Goal: Use online tool/utility: Utilize a website feature to perform a specific function

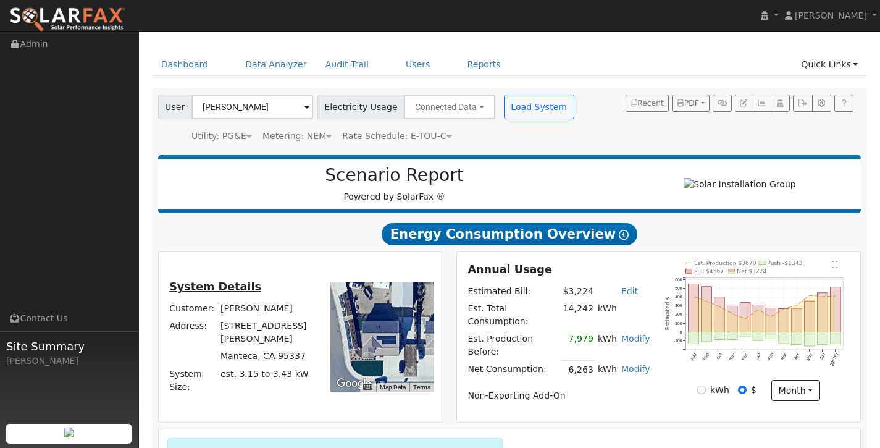
scroll to position [14, 0]
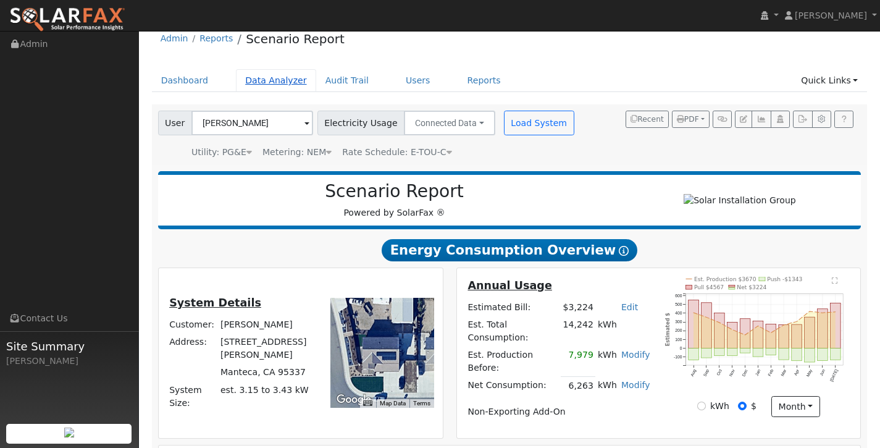
click at [263, 79] on link "Data Analyzer" at bounding box center [276, 80] width 80 height 23
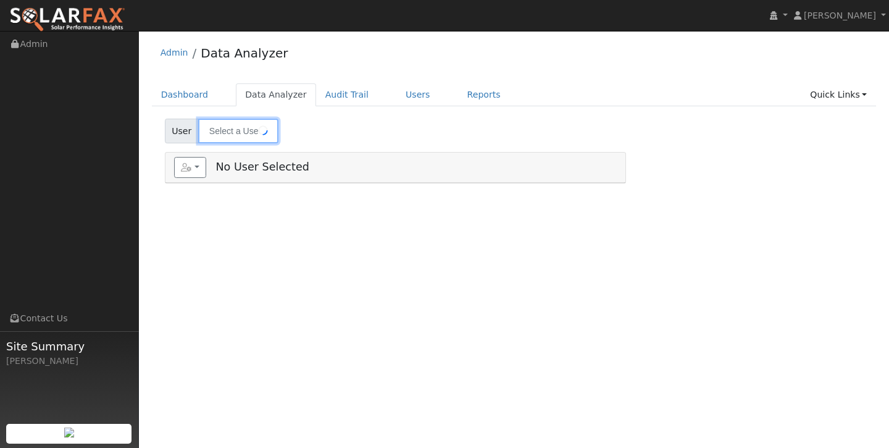
type input "[PERSON_NAME]"
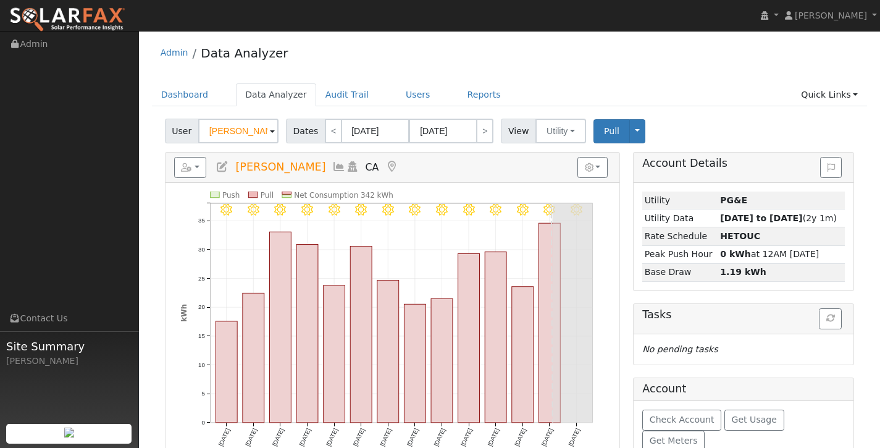
click at [272, 128] on span at bounding box center [272, 132] width 5 height 14
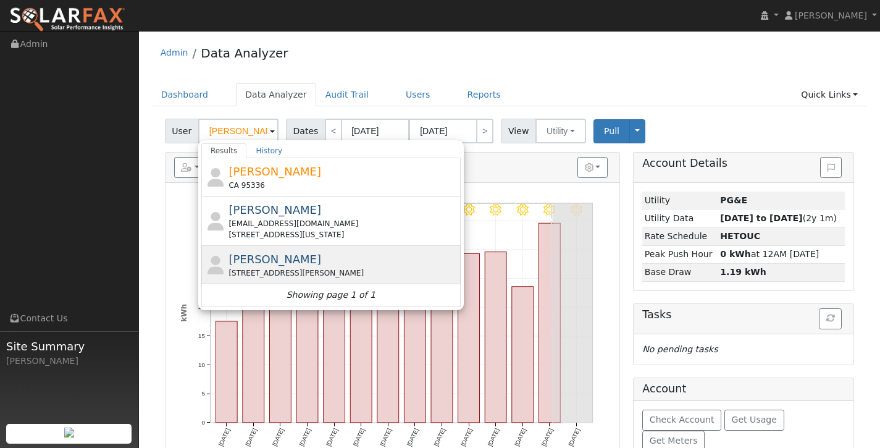
click at [259, 254] on span "[PERSON_NAME]" at bounding box center [274, 259] width 93 height 13
type input "[PERSON_NAME]"
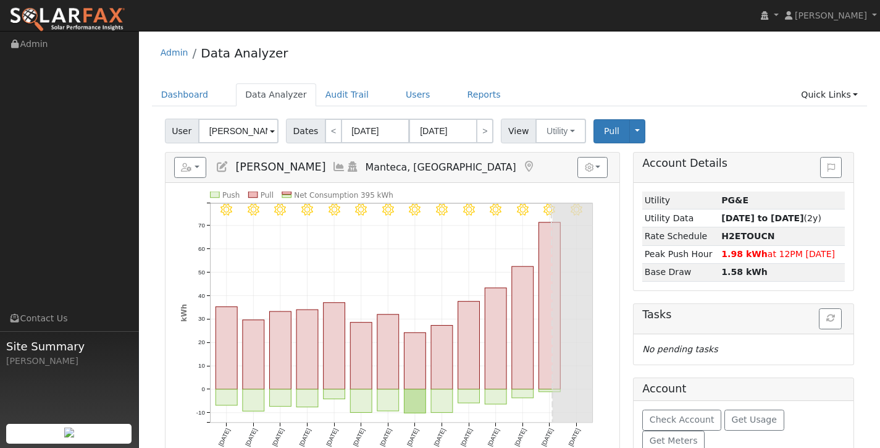
click at [332, 168] on icon at bounding box center [339, 166] width 14 height 11
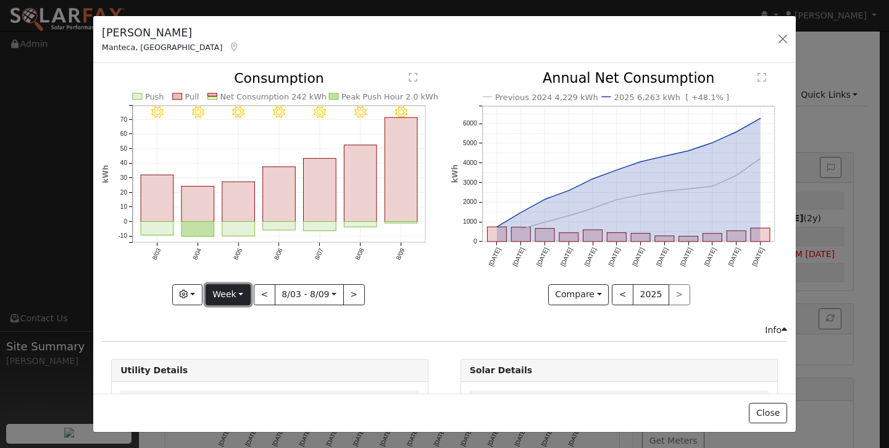
click at [241, 290] on button "Week" at bounding box center [228, 294] width 45 height 21
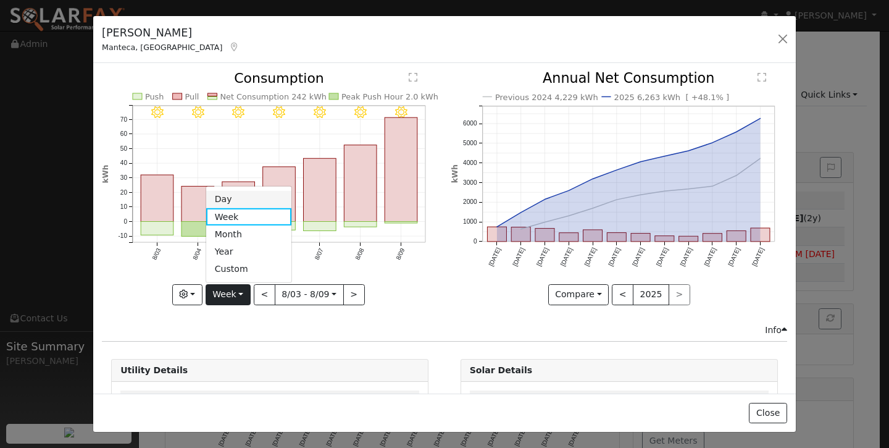
click at [280, 196] on link "Day" at bounding box center [249, 199] width 86 height 17
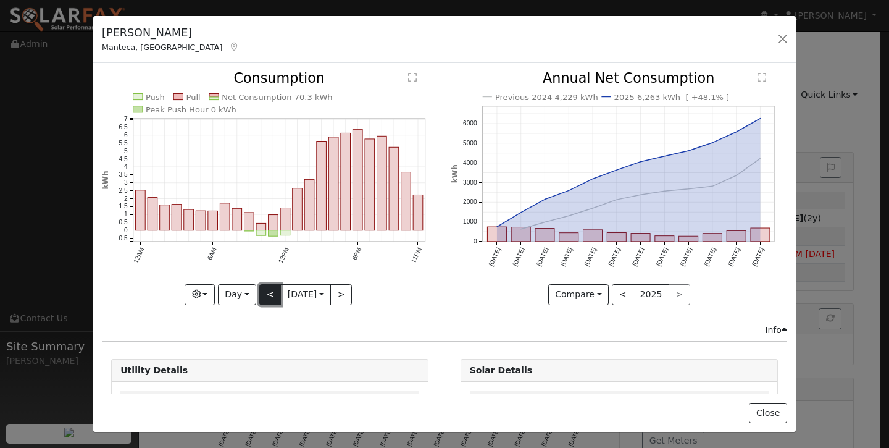
click at [264, 287] on button "<" at bounding box center [270, 294] width 22 height 21
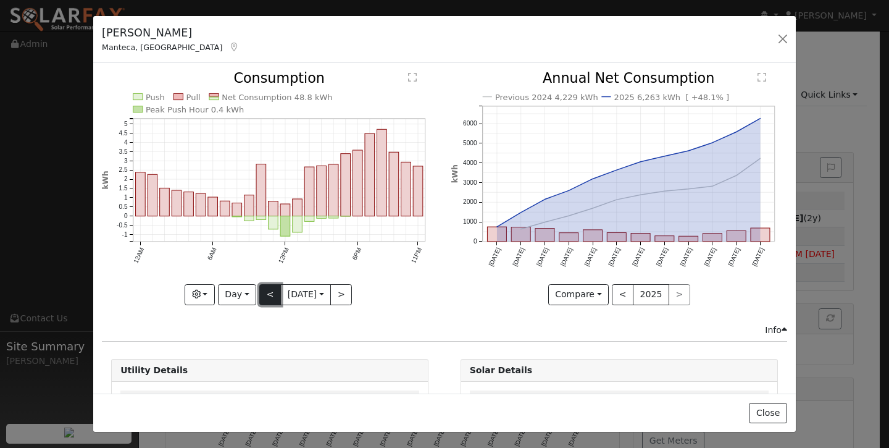
click at [266, 293] on button "<" at bounding box center [270, 294] width 22 height 21
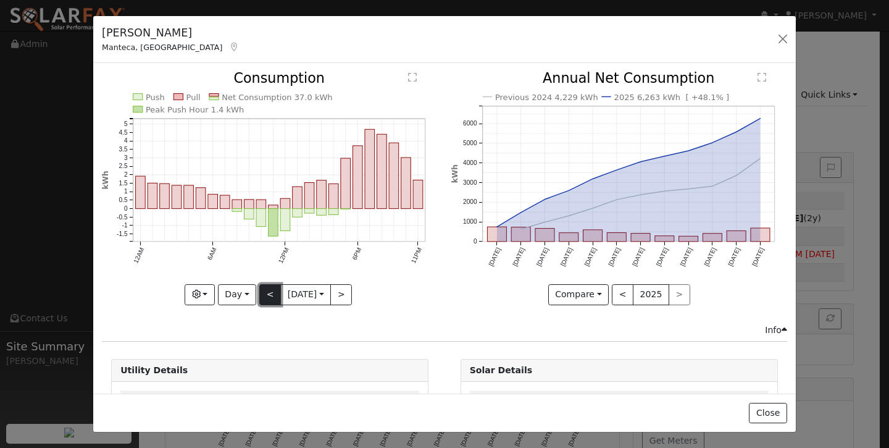
click at [261, 291] on button "<" at bounding box center [270, 294] width 22 height 21
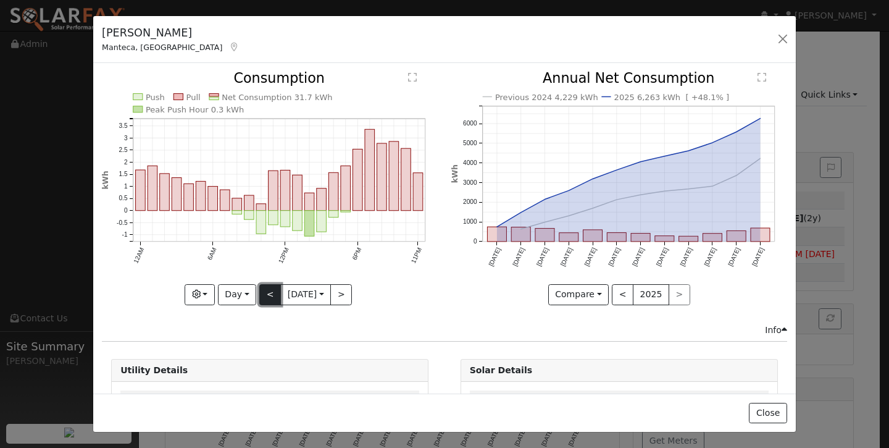
click at [261, 291] on button "<" at bounding box center [270, 294] width 22 height 21
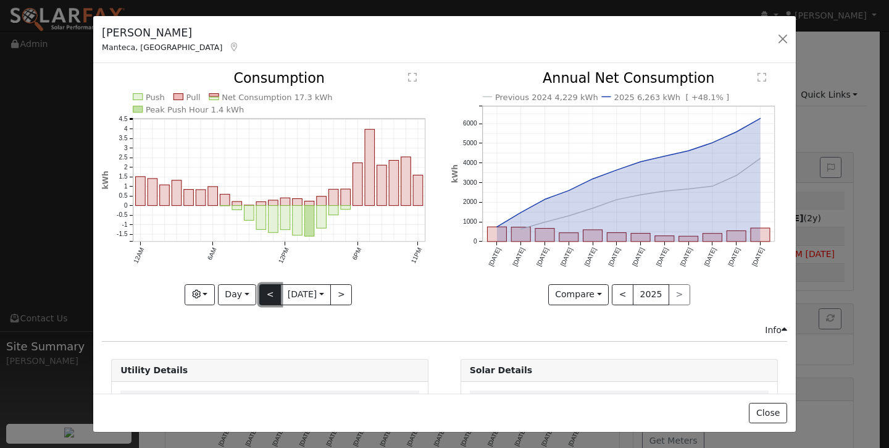
click at [261, 292] on button "<" at bounding box center [270, 294] width 22 height 21
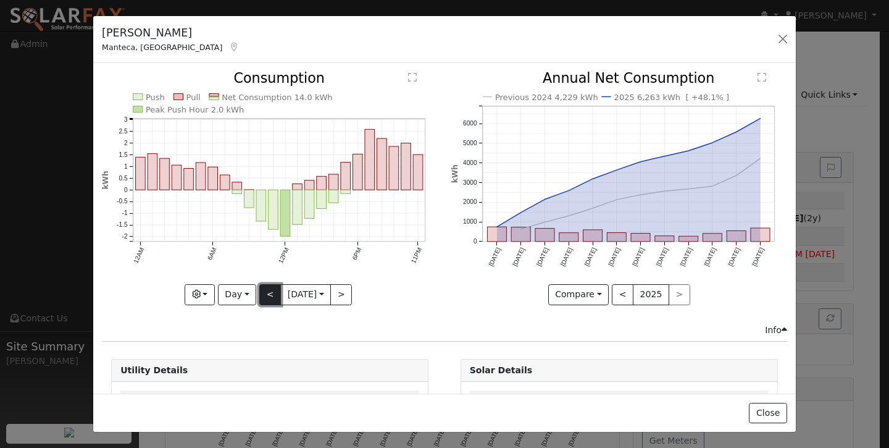
click at [259, 296] on button "<" at bounding box center [270, 294] width 22 height 21
type input "[DATE]"
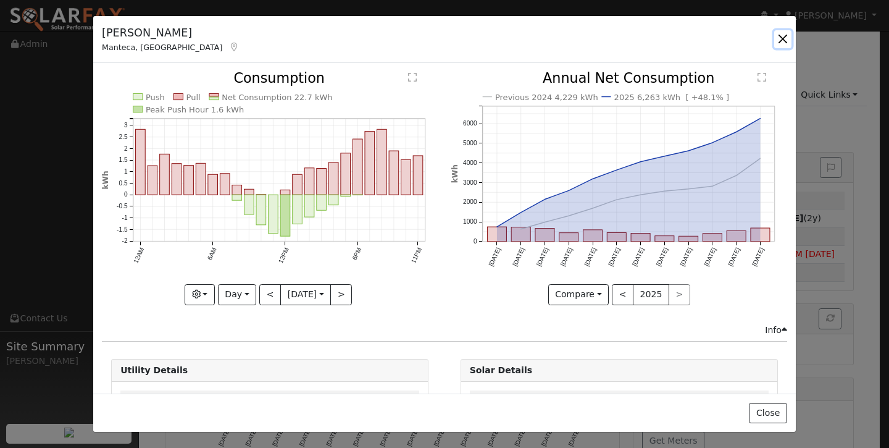
click at [784, 38] on button "button" at bounding box center [782, 38] width 17 height 17
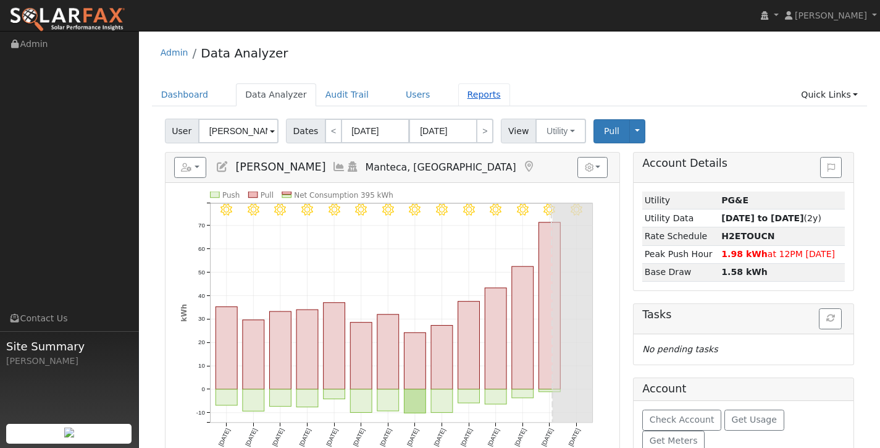
click at [461, 94] on link "Reports" at bounding box center [484, 94] width 52 height 23
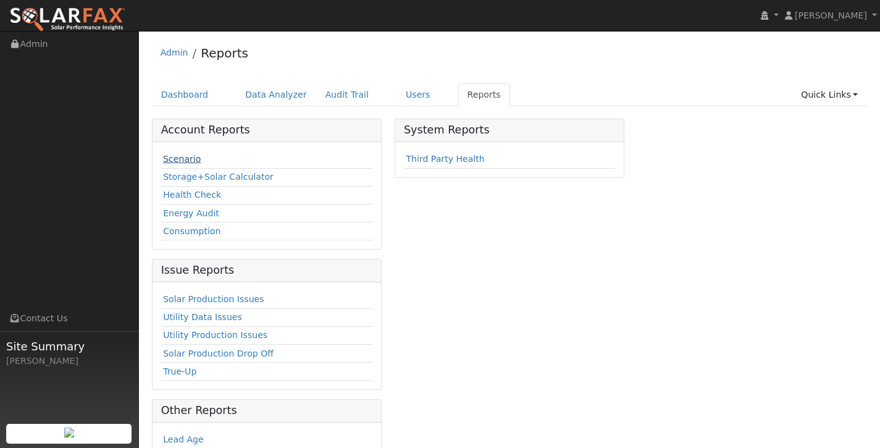
click at [193, 155] on link "Scenario" at bounding box center [182, 159] width 38 height 10
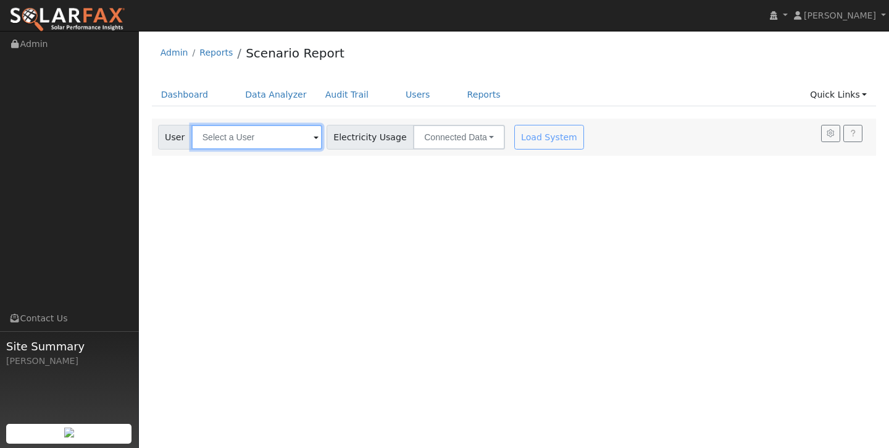
click at [274, 137] on input "text" at bounding box center [256, 137] width 131 height 25
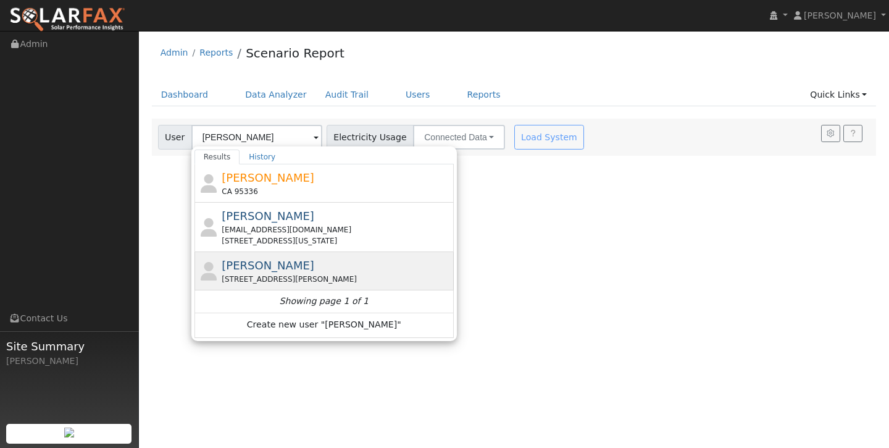
click at [292, 259] on span "justin Hernandez" at bounding box center [268, 265] width 93 height 13
type input "justin Hernandez"
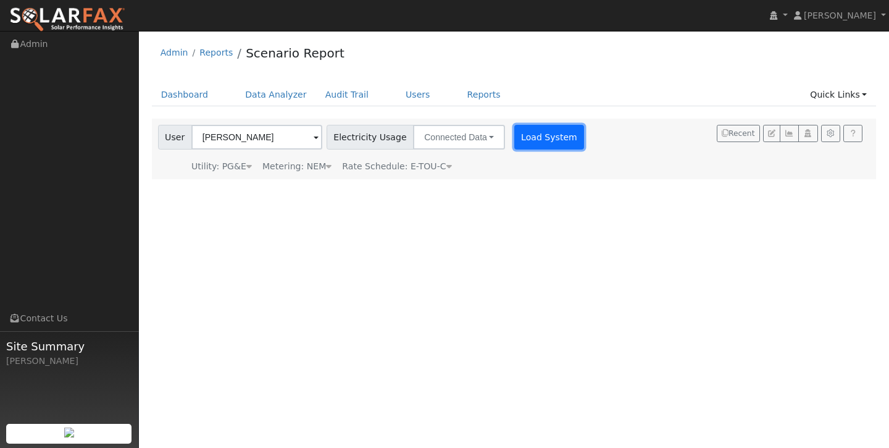
click at [538, 136] on button "Load System" at bounding box center [549, 137] width 70 height 25
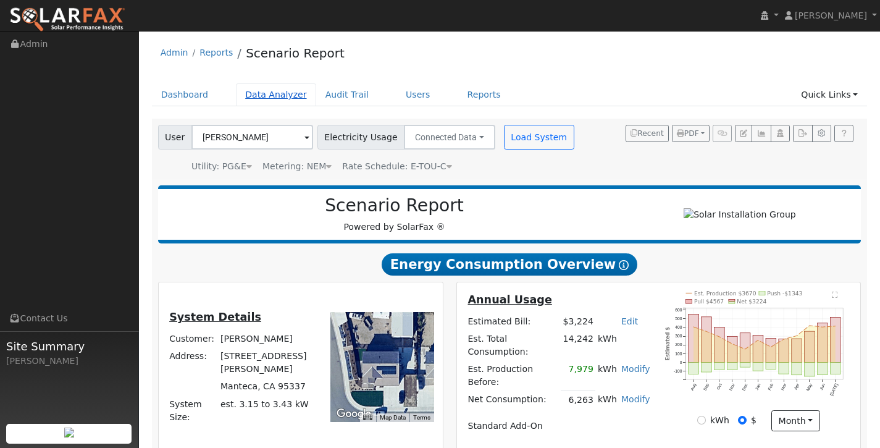
click at [283, 91] on link "Data Analyzer" at bounding box center [276, 94] width 80 height 23
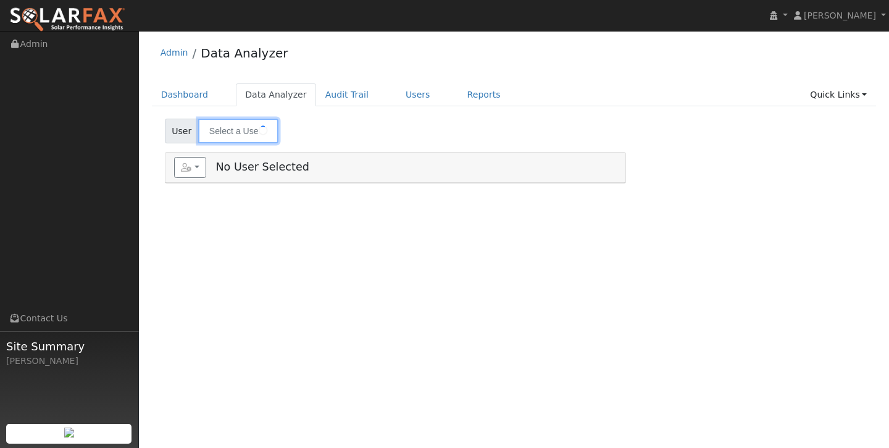
type input "[PERSON_NAME]"
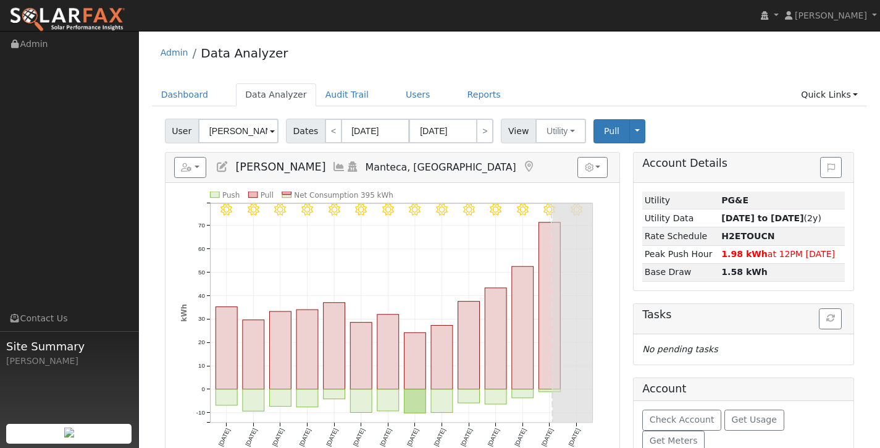
click at [332, 168] on icon at bounding box center [339, 166] width 14 height 11
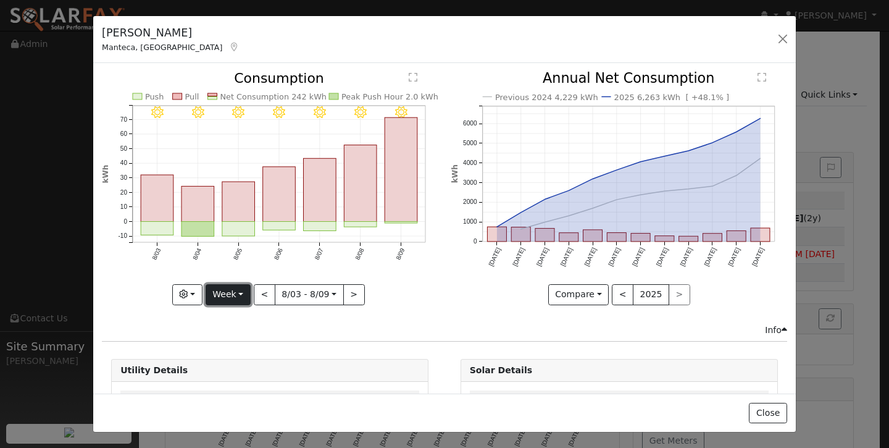
click at [238, 290] on button "Week" at bounding box center [228, 294] width 45 height 21
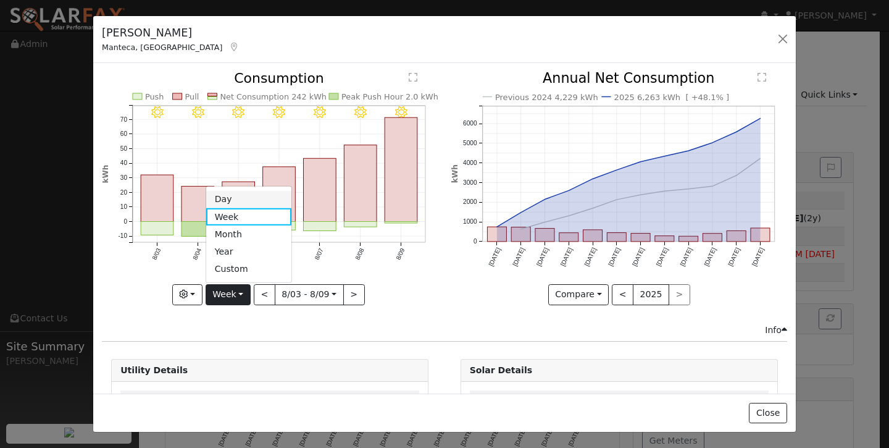
click at [263, 193] on link "Day" at bounding box center [249, 199] width 86 height 17
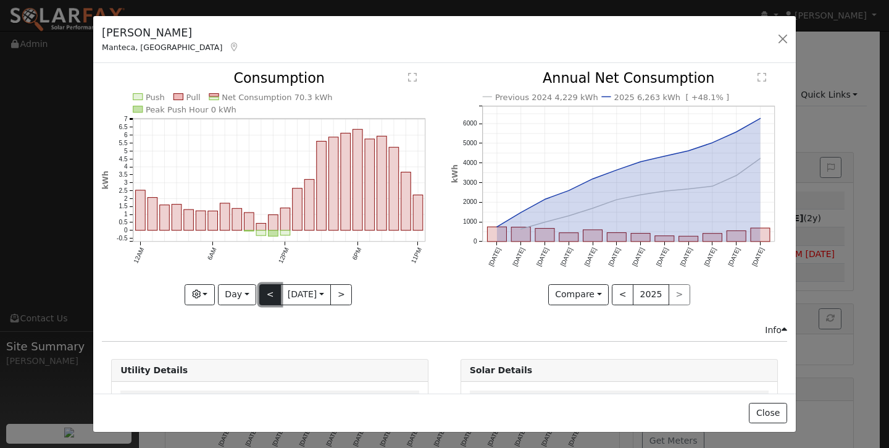
click at [269, 297] on button "<" at bounding box center [270, 294] width 22 height 21
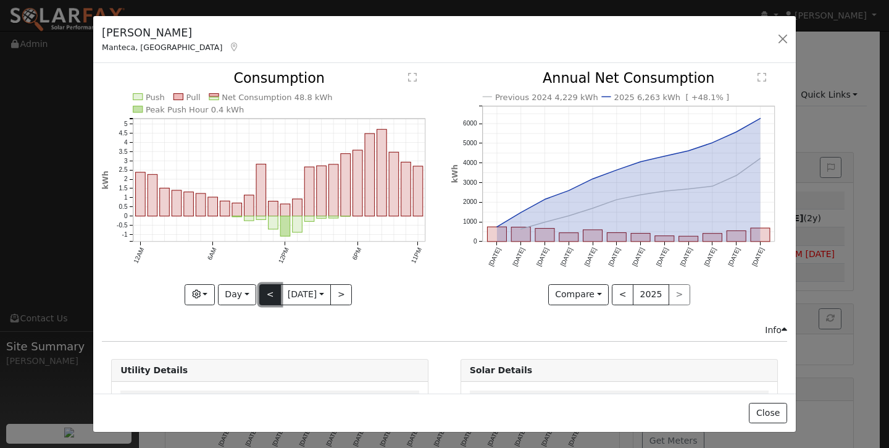
click at [269, 296] on button "<" at bounding box center [270, 294] width 22 height 21
type input "[DATE]"
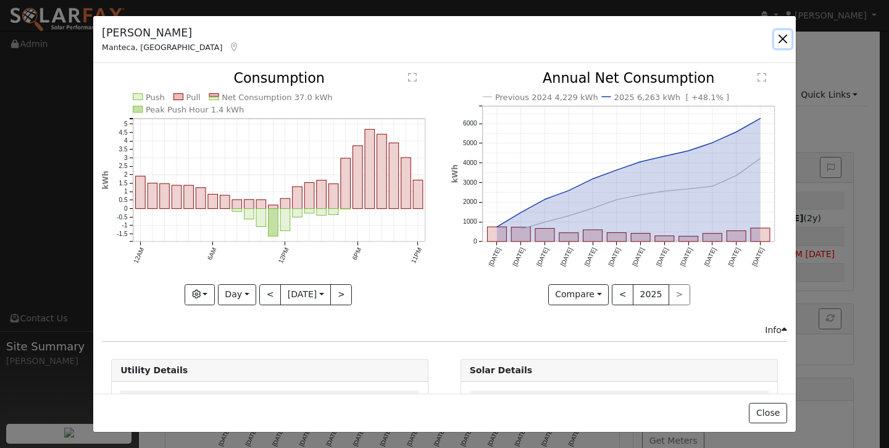
click at [784, 36] on button "button" at bounding box center [782, 38] width 17 height 17
